Goal: Navigation & Orientation: Find specific page/section

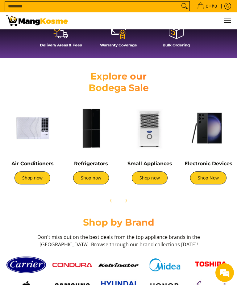
scroll to position [0, 225]
click at [218, 177] on link "Shop Now" at bounding box center [208, 177] width 36 height 13
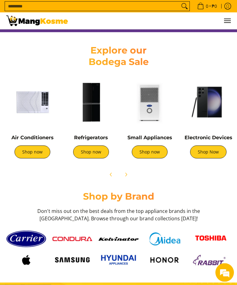
click at [152, 150] on link "Shop now" at bounding box center [150, 152] width 36 height 13
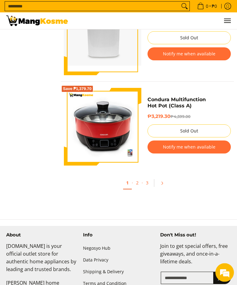
scroll to position [2089, 0]
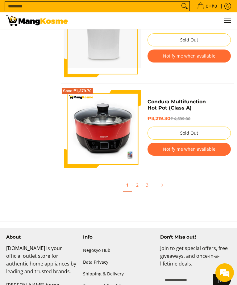
click at [138, 189] on link "2" at bounding box center [137, 185] width 9 height 12
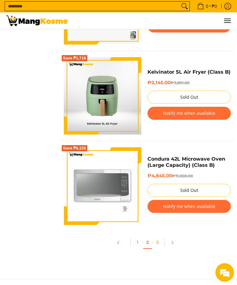
scroll to position [2032, 0]
click at [157, 248] on link "3" at bounding box center [157, 242] width 9 height 12
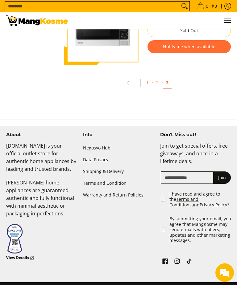
scroll to position [1837, 0]
